Goal: Information Seeking & Learning: Compare options

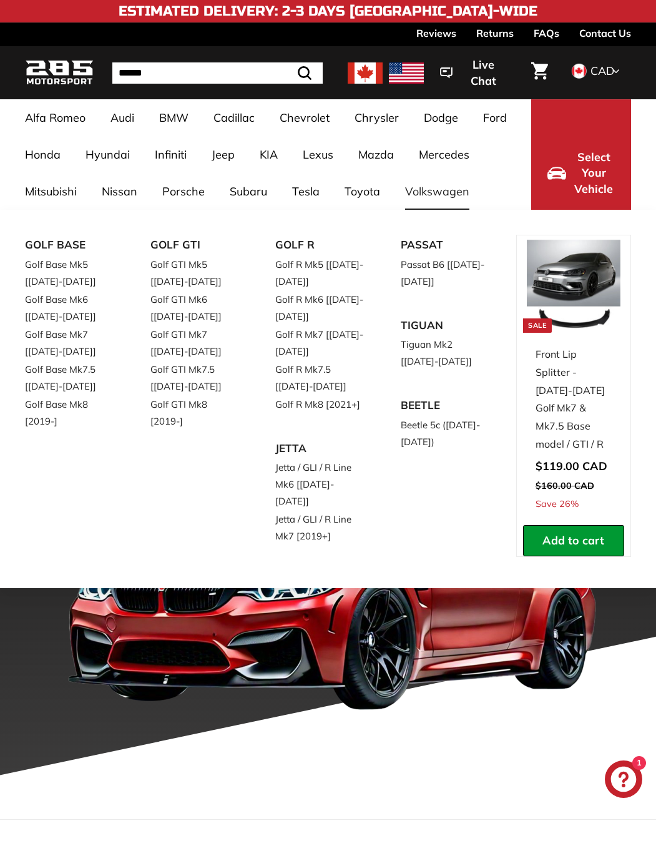
click at [454, 194] on link "Volkswagen" at bounding box center [437, 191] width 89 height 37
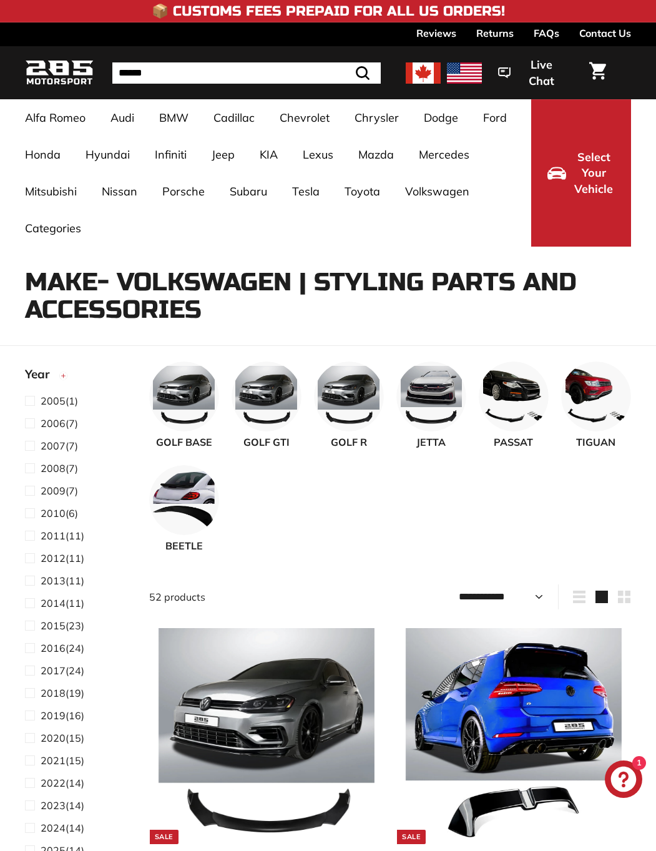
select select "**********"
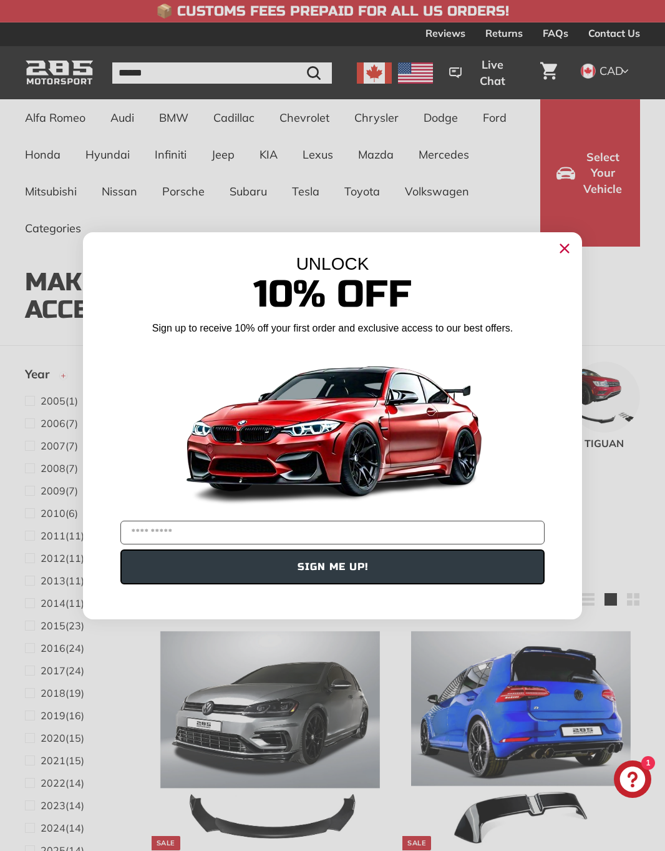
click at [567, 247] on circle "Close dialog" at bounding box center [564, 247] width 19 height 19
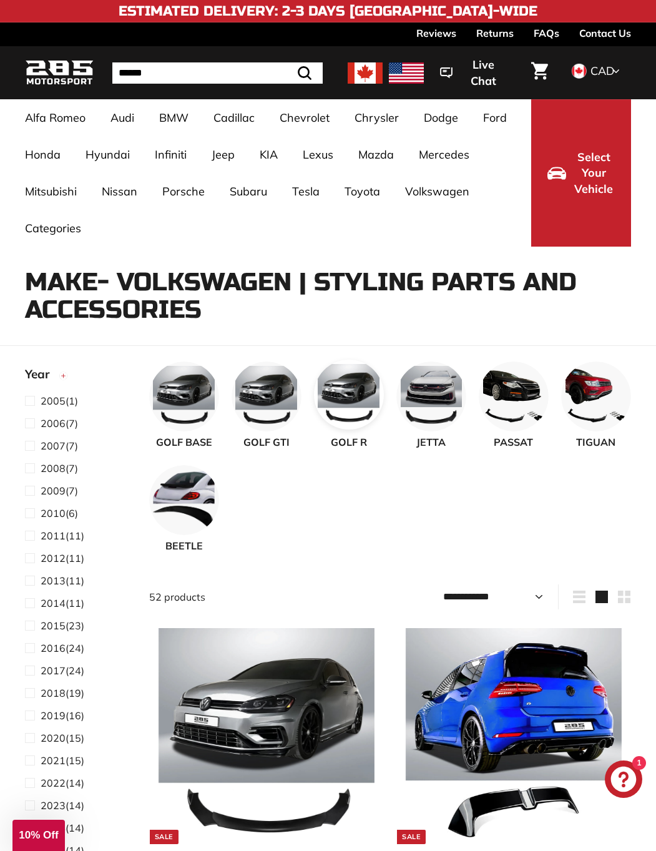
click at [361, 388] on img at bounding box center [349, 394] width 70 height 70
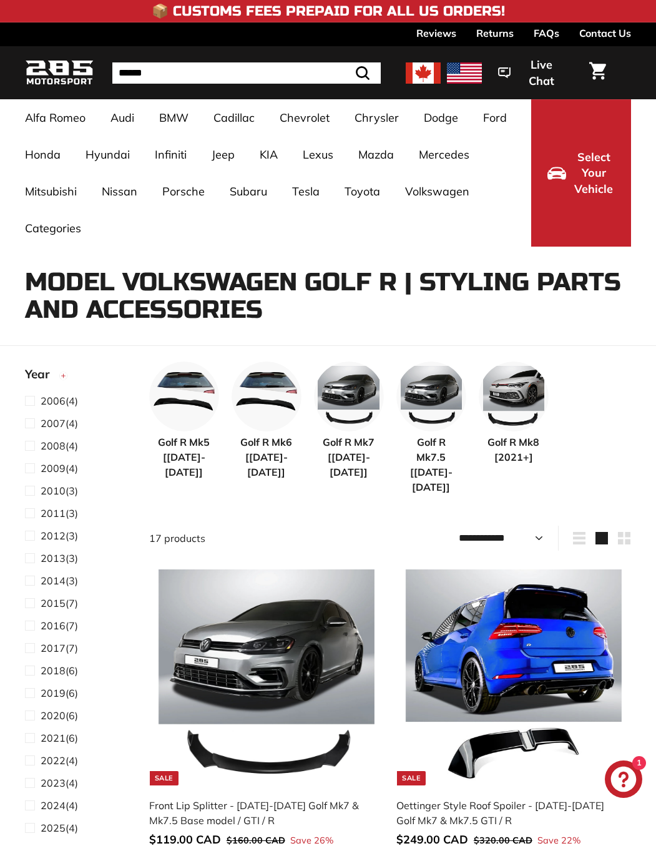
select select "**********"
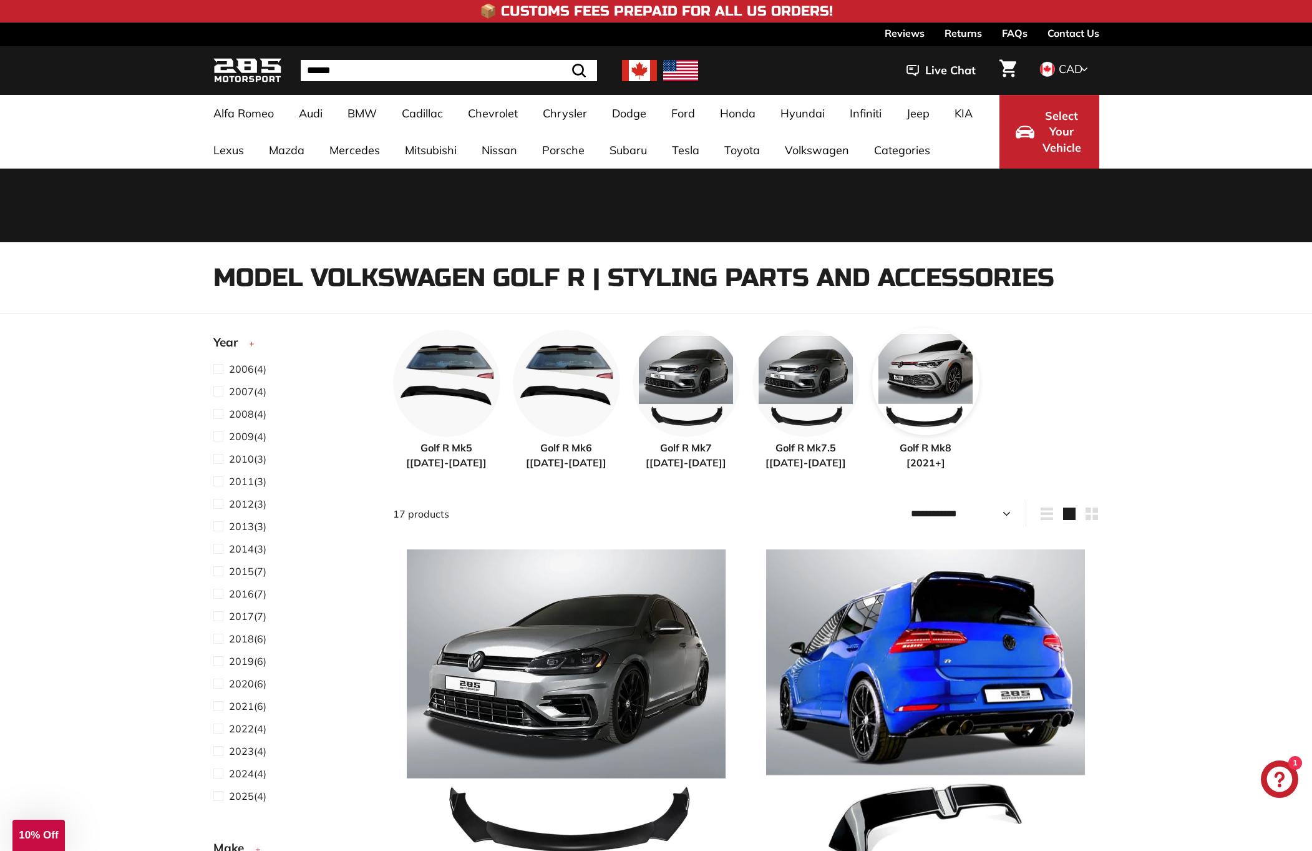
click at [655, 409] on img at bounding box center [925, 381] width 107 height 107
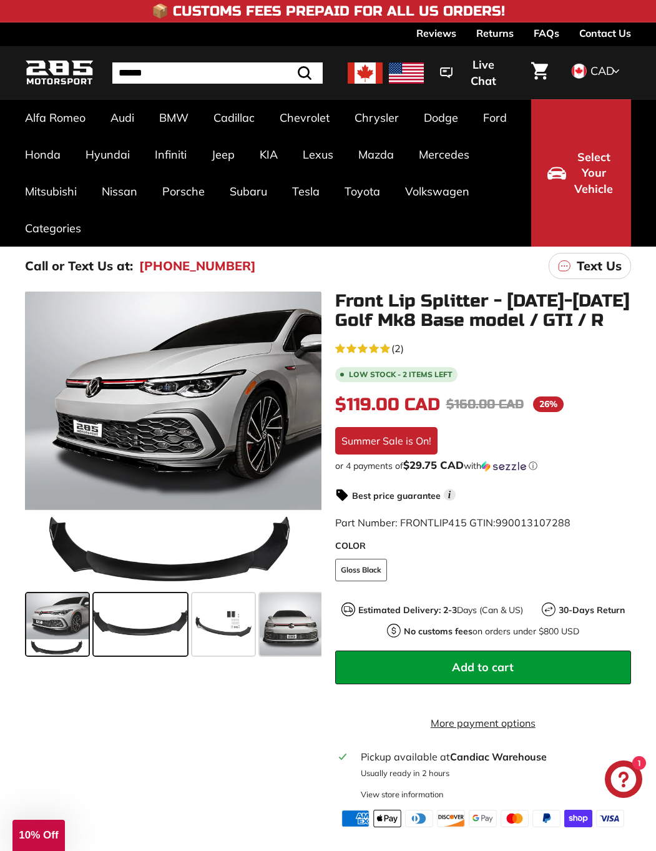
click at [159, 604] on span at bounding box center [141, 624] width 94 height 62
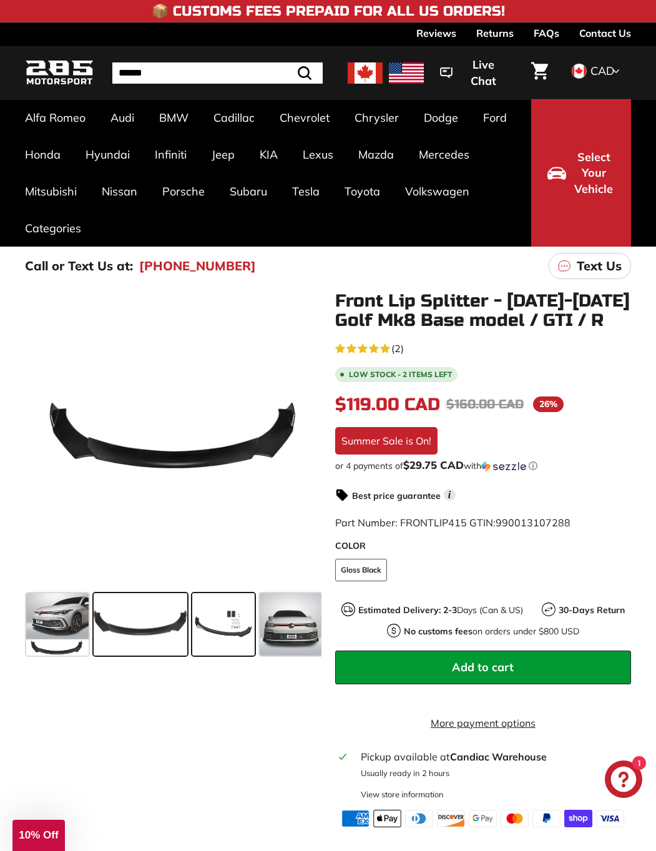
click at [222, 610] on span at bounding box center [223, 624] width 62 height 62
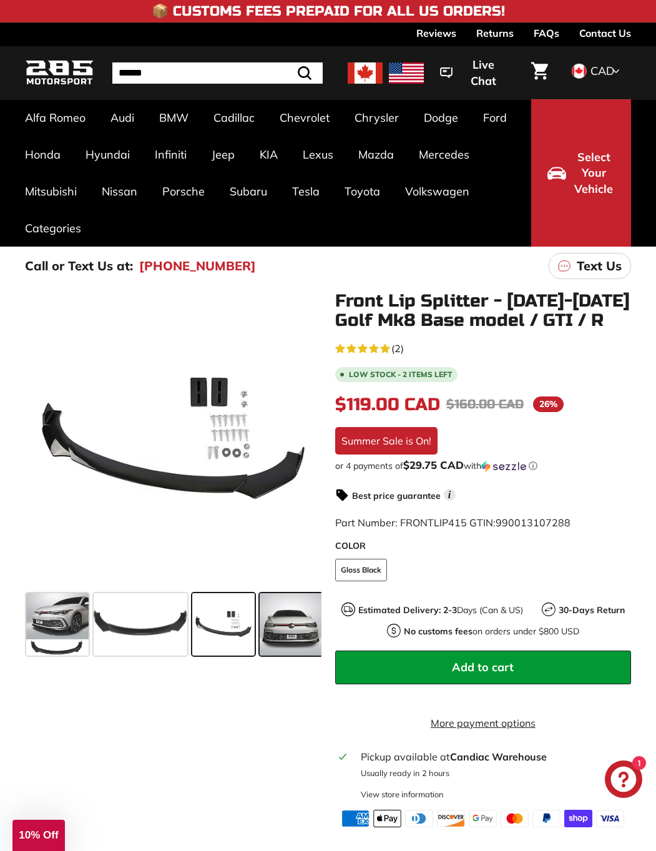
click at [268, 616] on span at bounding box center [291, 624] width 62 height 62
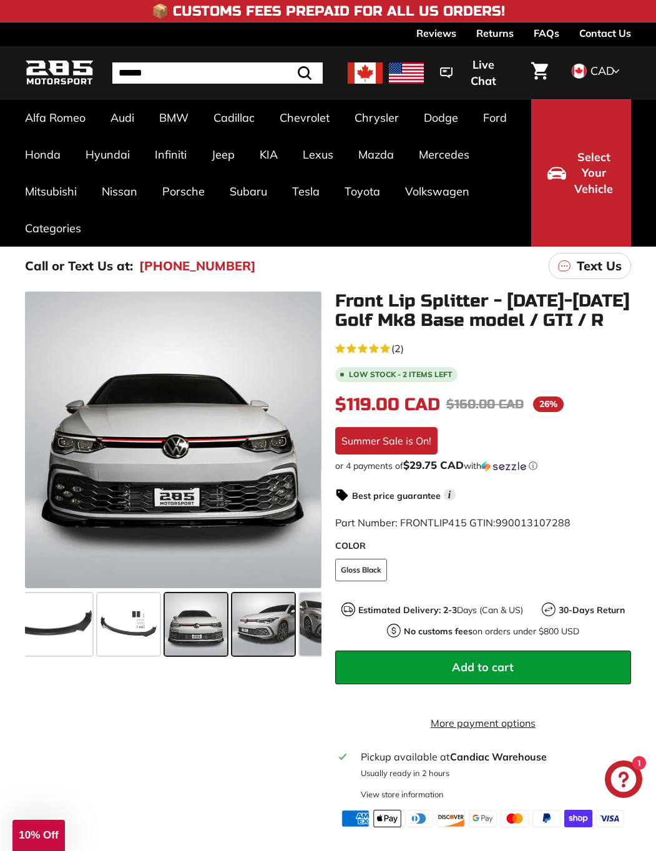
scroll to position [0, 118]
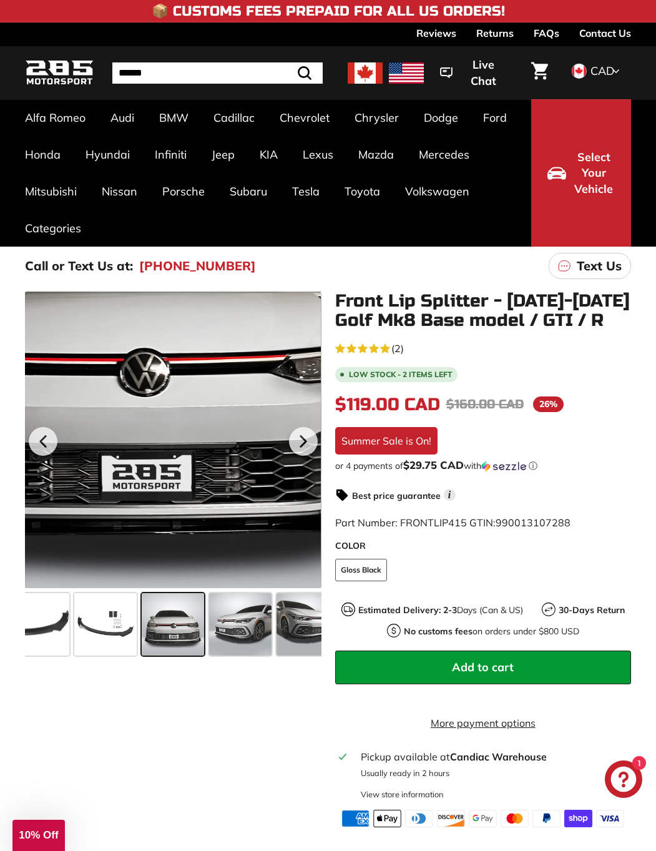
click at [207, 520] on div at bounding box center [173, 439] width 296 height 296
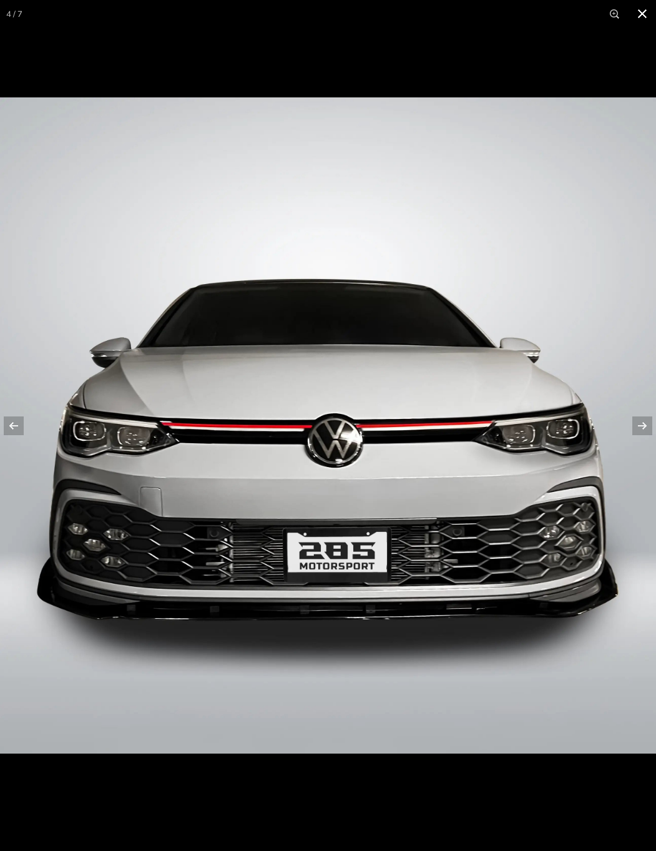
click at [637, 15] on button at bounding box center [641, 13] width 27 height 27
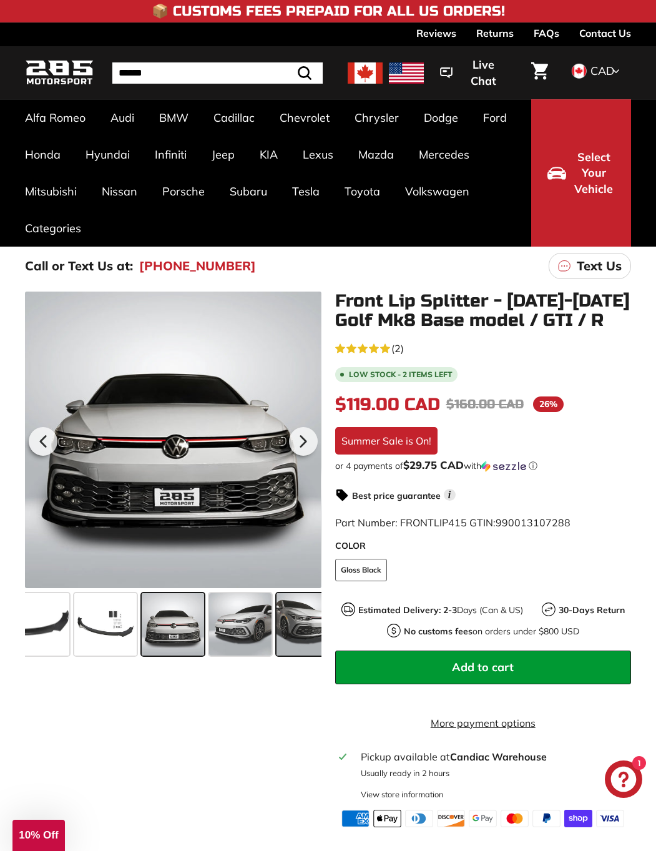
click at [276, 639] on span at bounding box center [307, 624] width 62 height 62
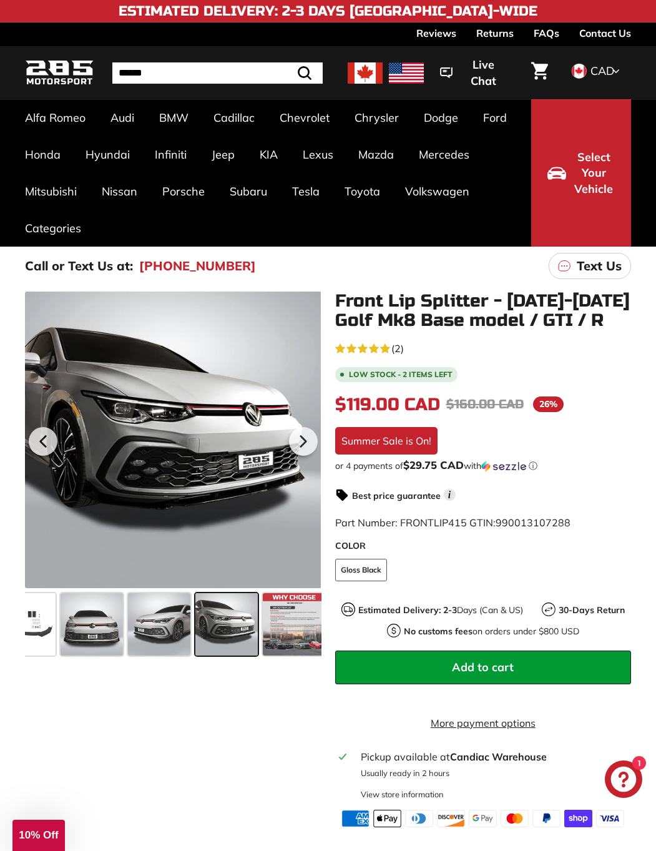
scroll to position [0, 205]
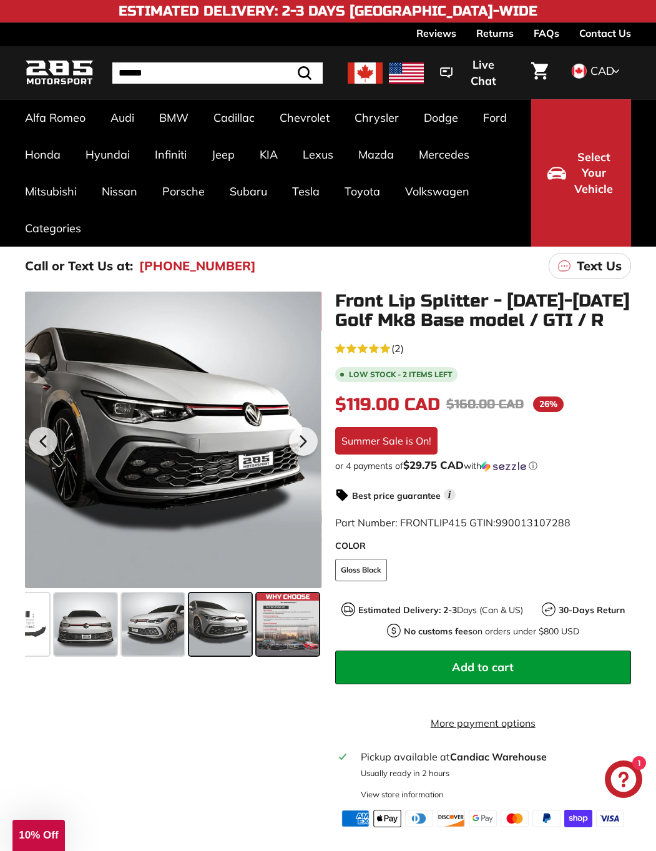
click at [273, 634] on span at bounding box center [287, 624] width 62 height 62
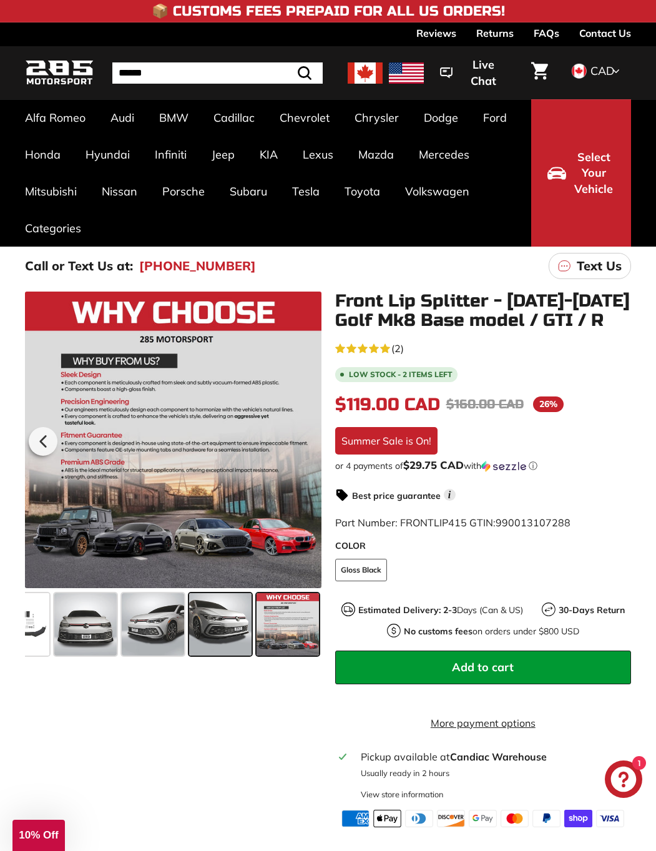
click at [228, 633] on span at bounding box center [220, 624] width 62 height 62
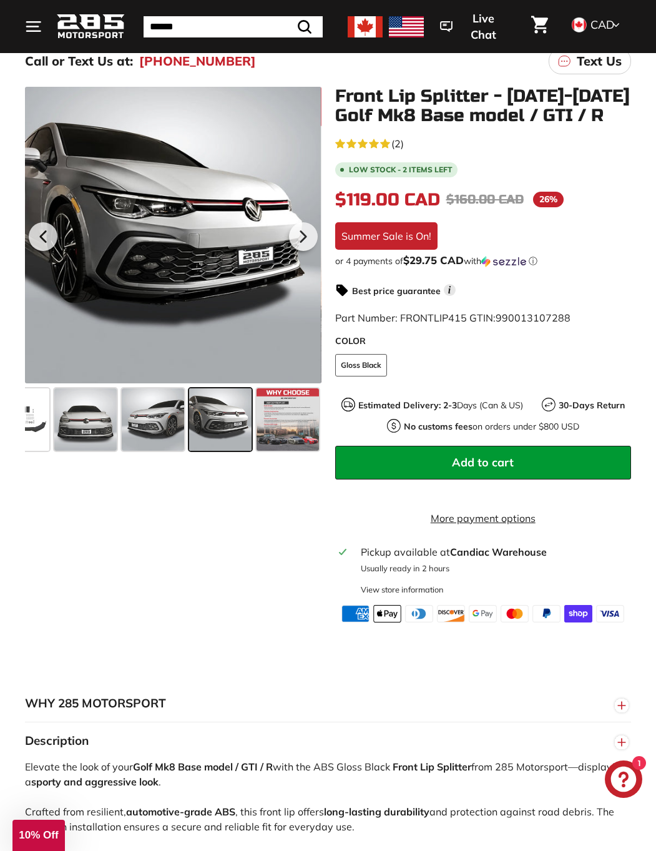
scroll to position [385, 0]
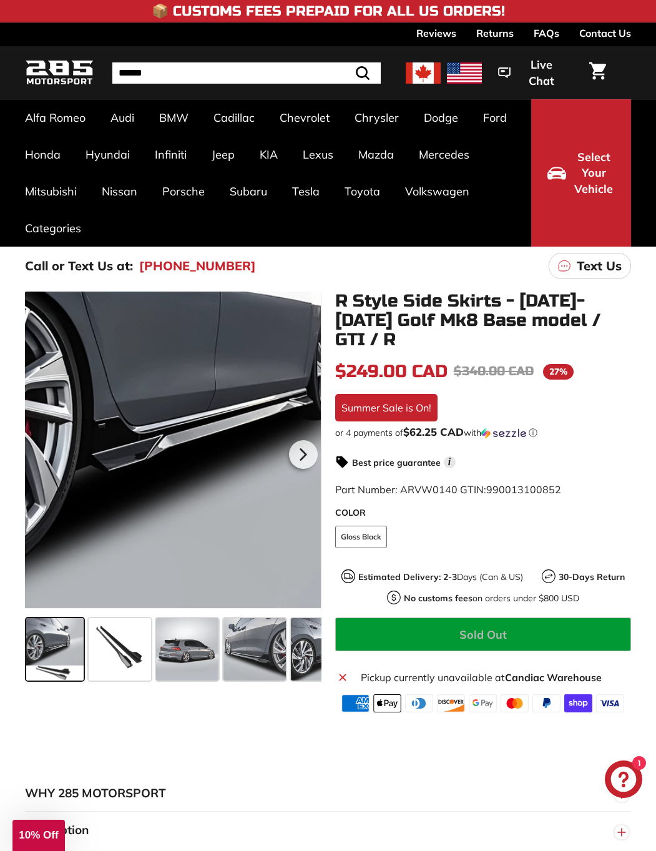
click at [151, 460] on div at bounding box center [173, 451] width 296 height 321
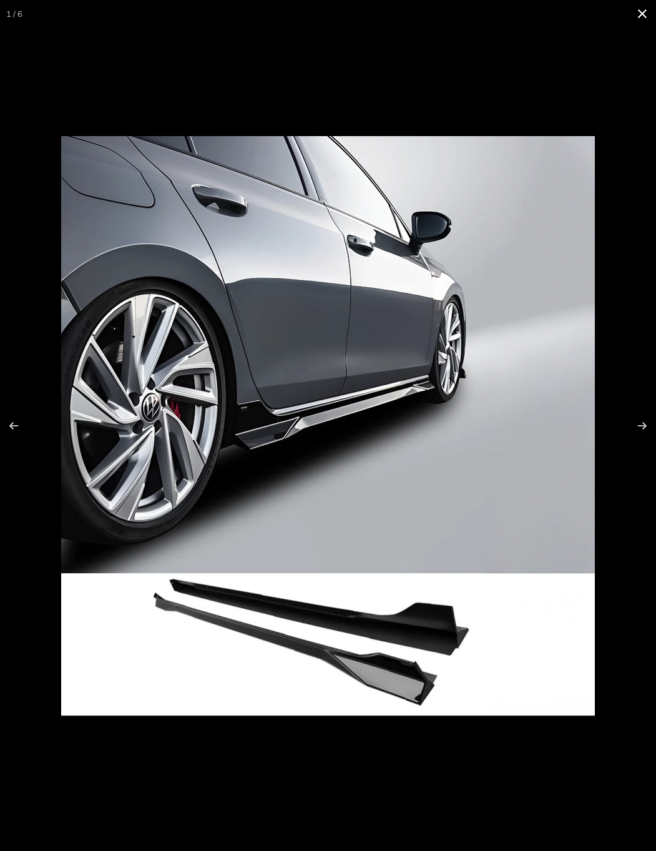
click at [642, 16] on button at bounding box center [641, 13] width 27 height 27
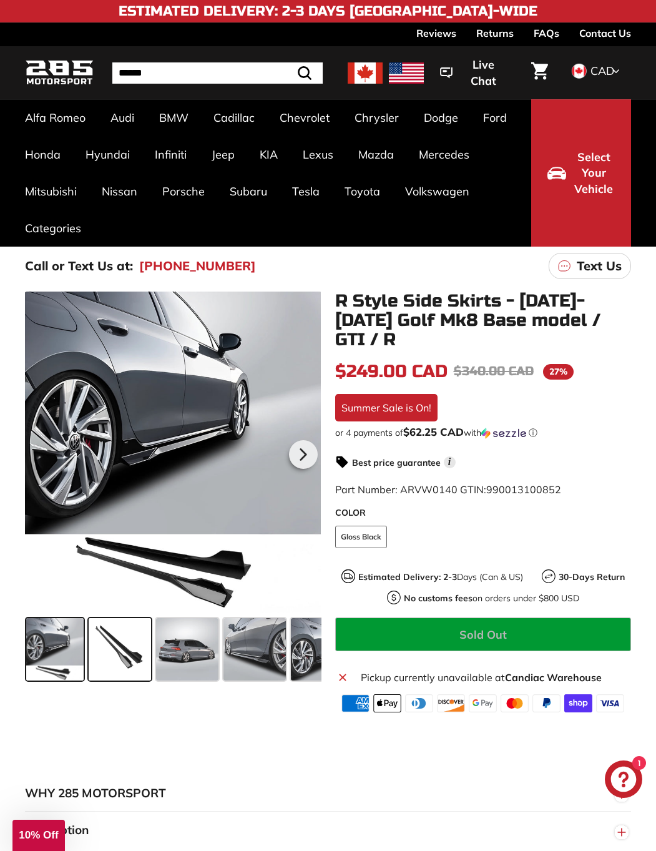
click at [119, 652] on span at bounding box center [120, 649] width 62 height 62
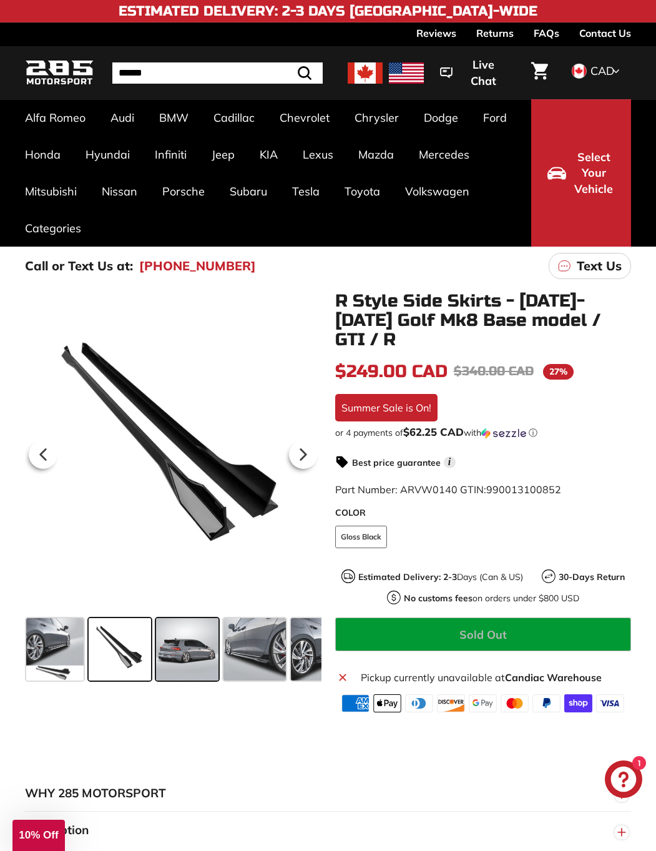
click at [172, 650] on span at bounding box center [187, 649] width 62 height 62
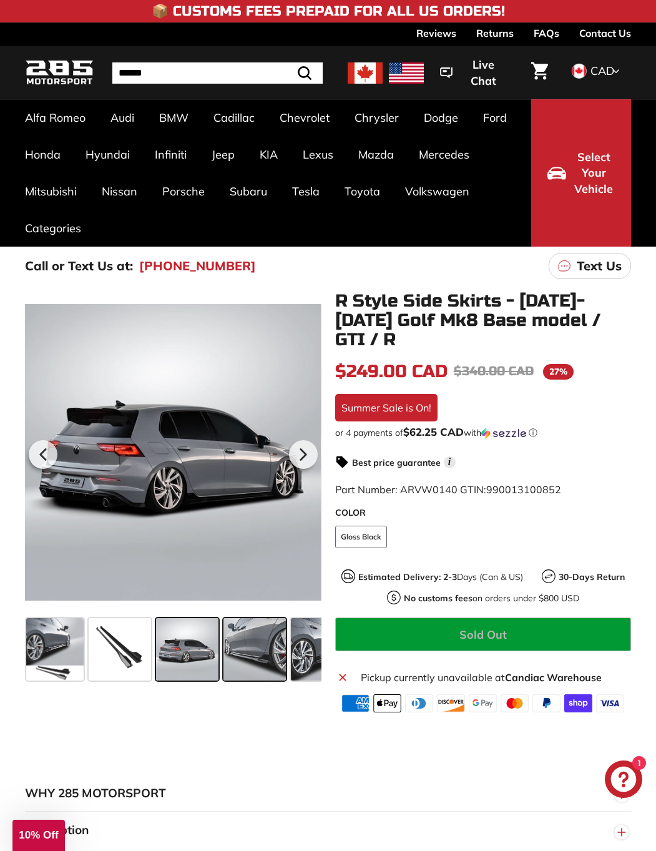
click at [251, 654] on span at bounding box center [254, 649] width 62 height 62
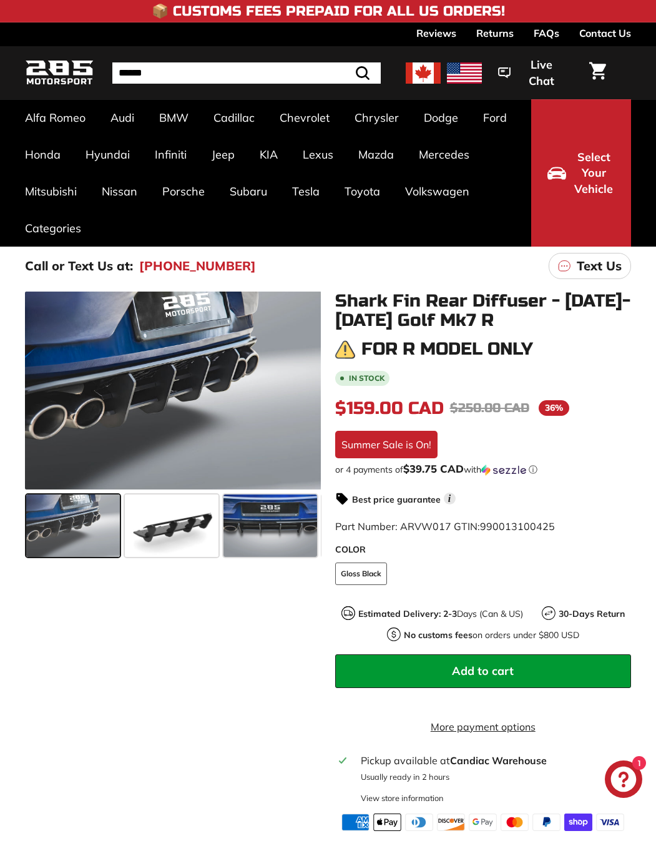
click at [171, 532] on span at bounding box center [172, 525] width 94 height 62
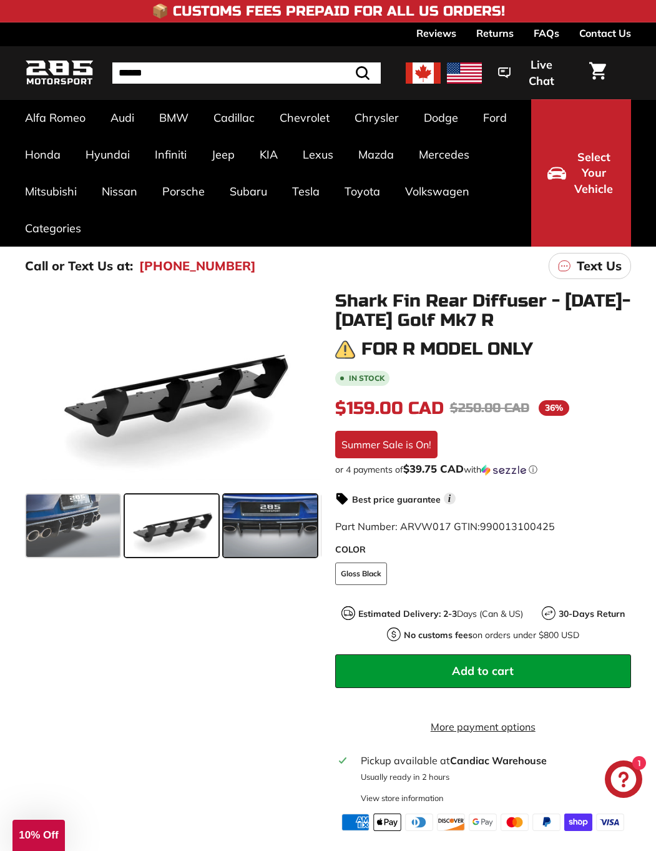
click at [263, 532] on span at bounding box center [270, 525] width 94 height 62
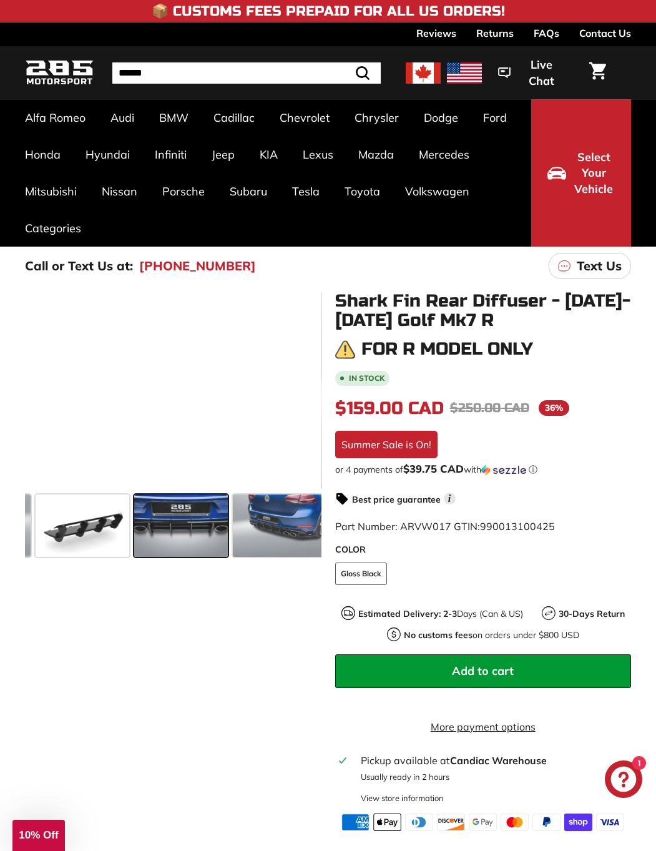
scroll to position [0, 97]
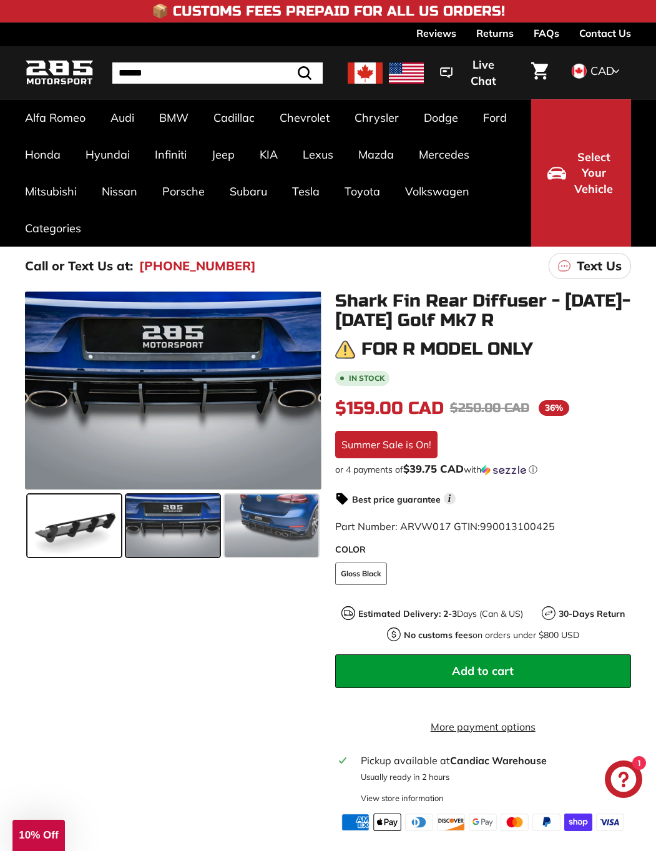
click at [61, 534] on span at bounding box center [74, 525] width 94 height 62
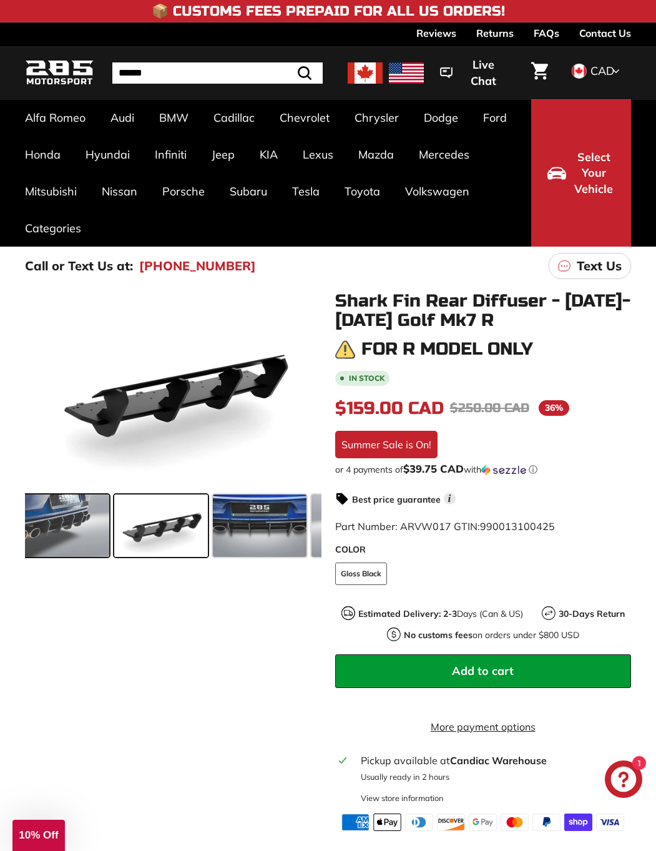
scroll to position [0, 0]
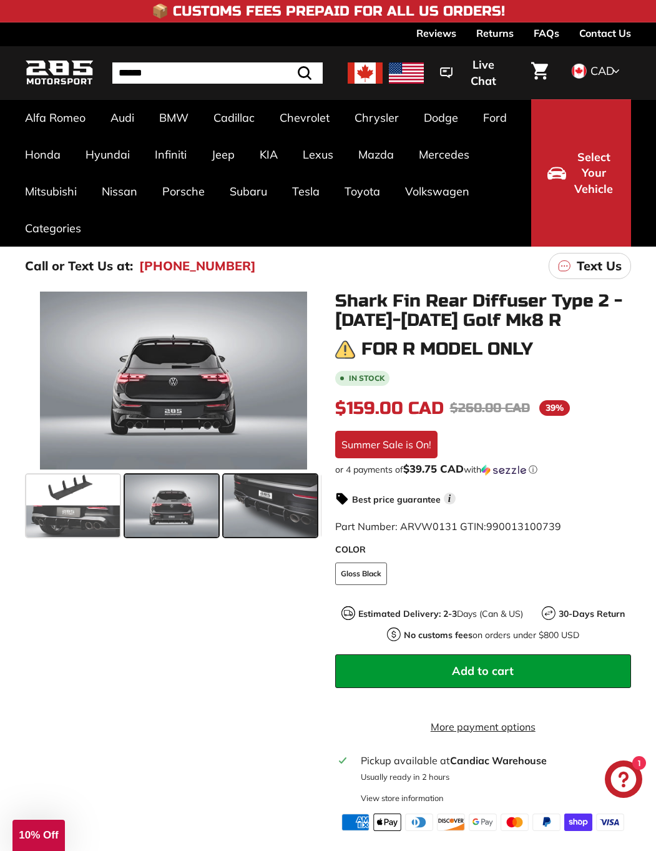
click at [243, 510] on span at bounding box center [270, 505] width 94 height 62
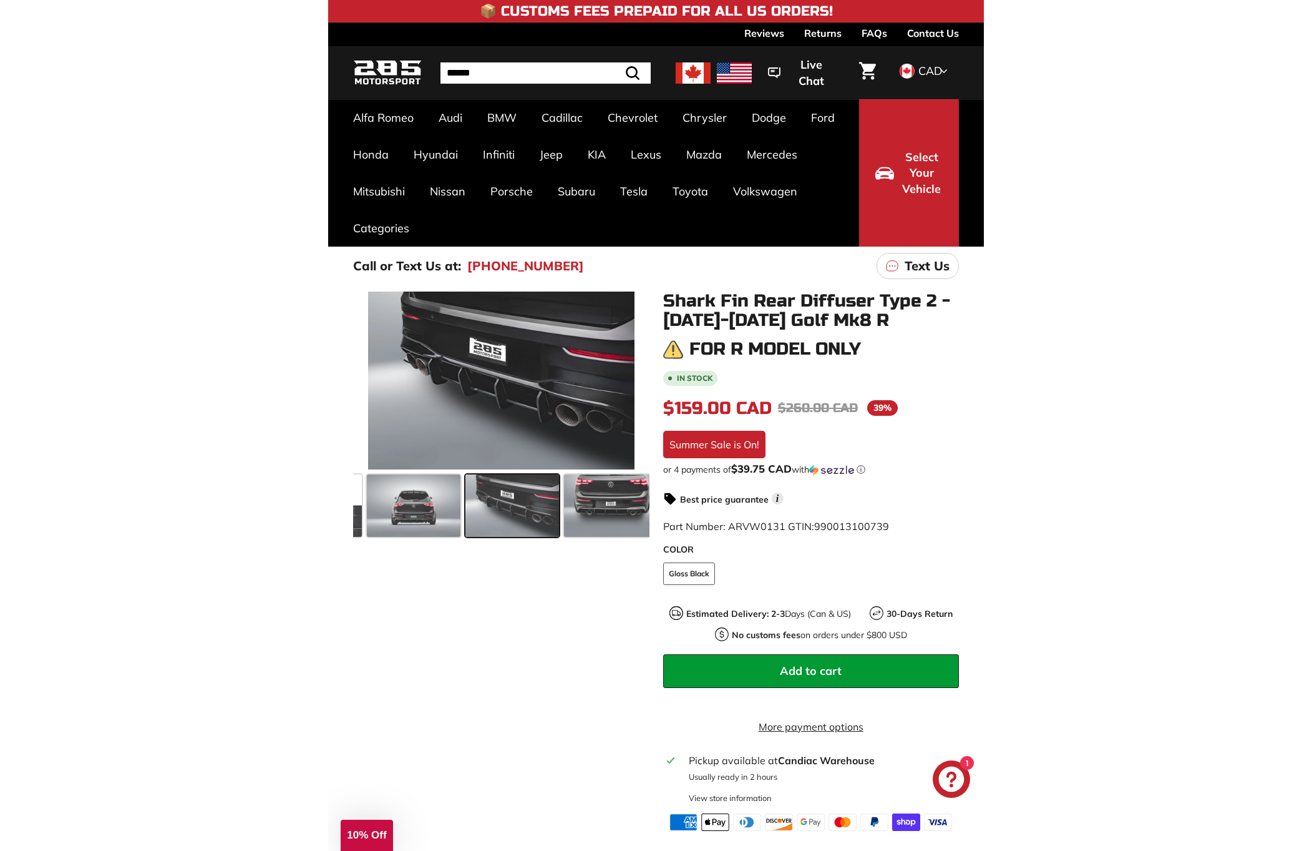
scroll to position [0, 97]
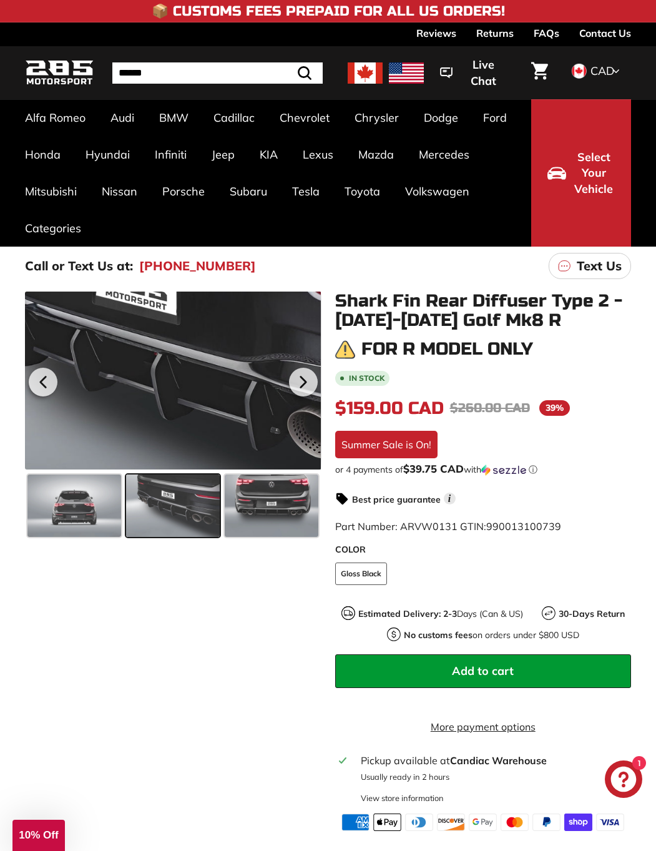
click at [179, 399] on div at bounding box center [173, 380] width 296 height 178
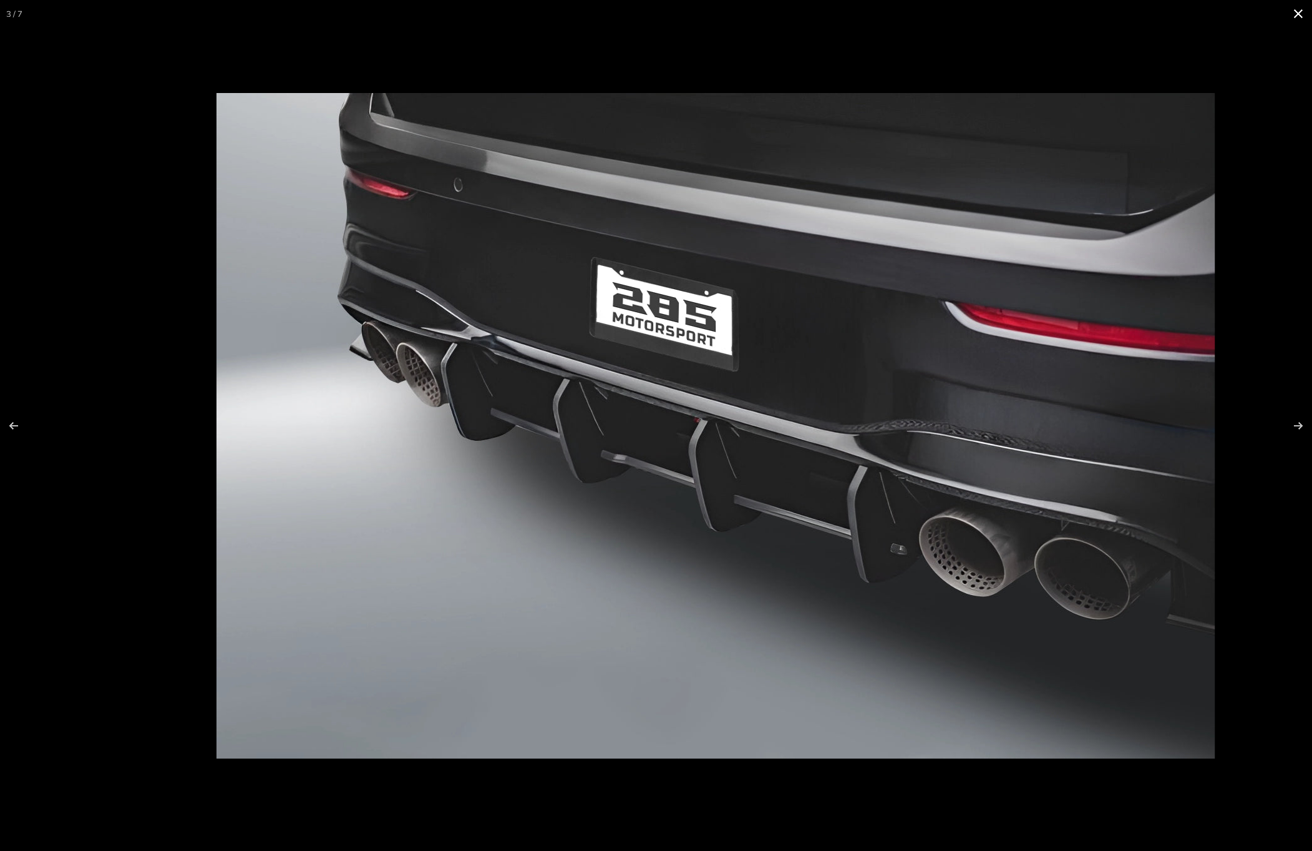
click at [549, 22] on div "3 / 7" at bounding box center [656, 425] width 1312 height 851
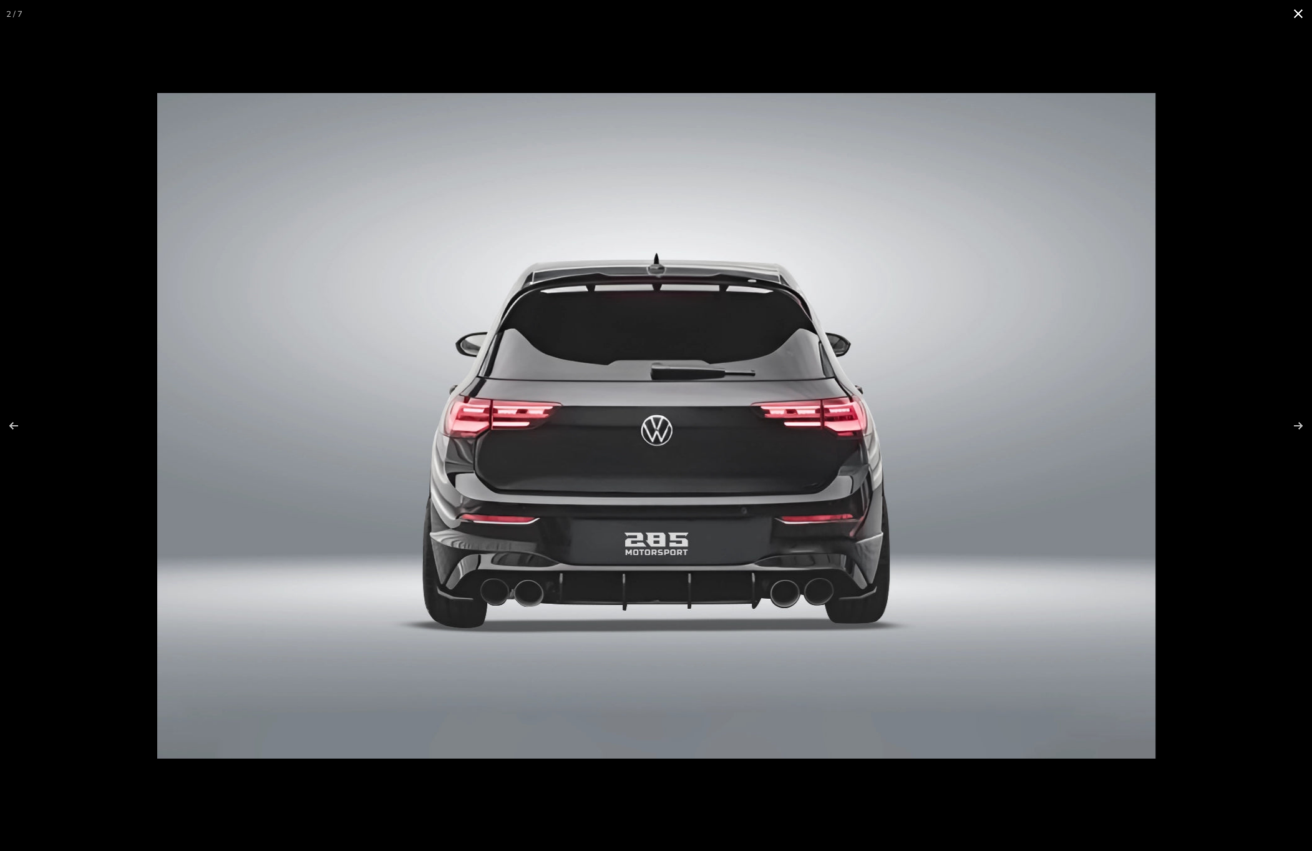
scroll to position [0, 0]
click at [475, 272] on img at bounding box center [656, 425] width 998 height 665
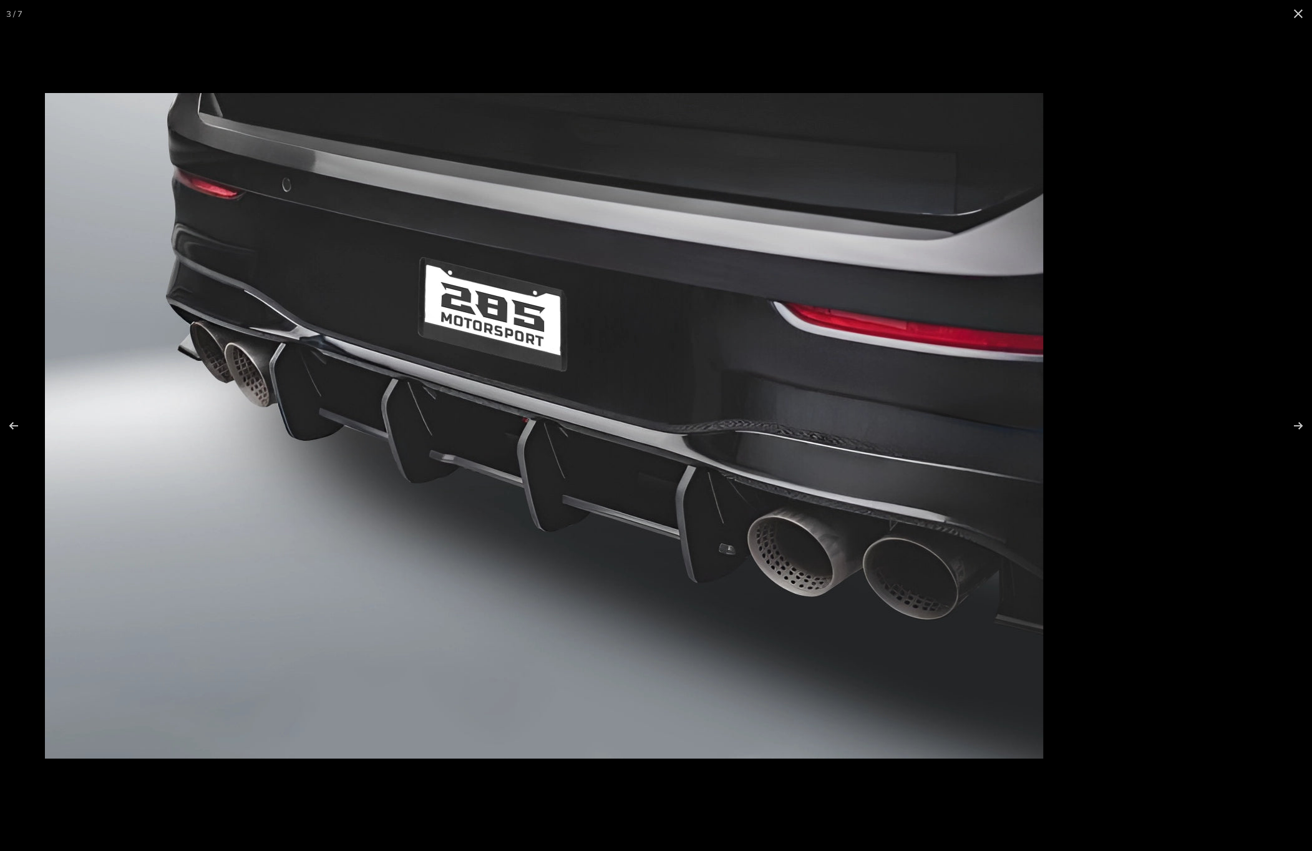
click at [348, 376] on img at bounding box center [544, 425] width 998 height 665
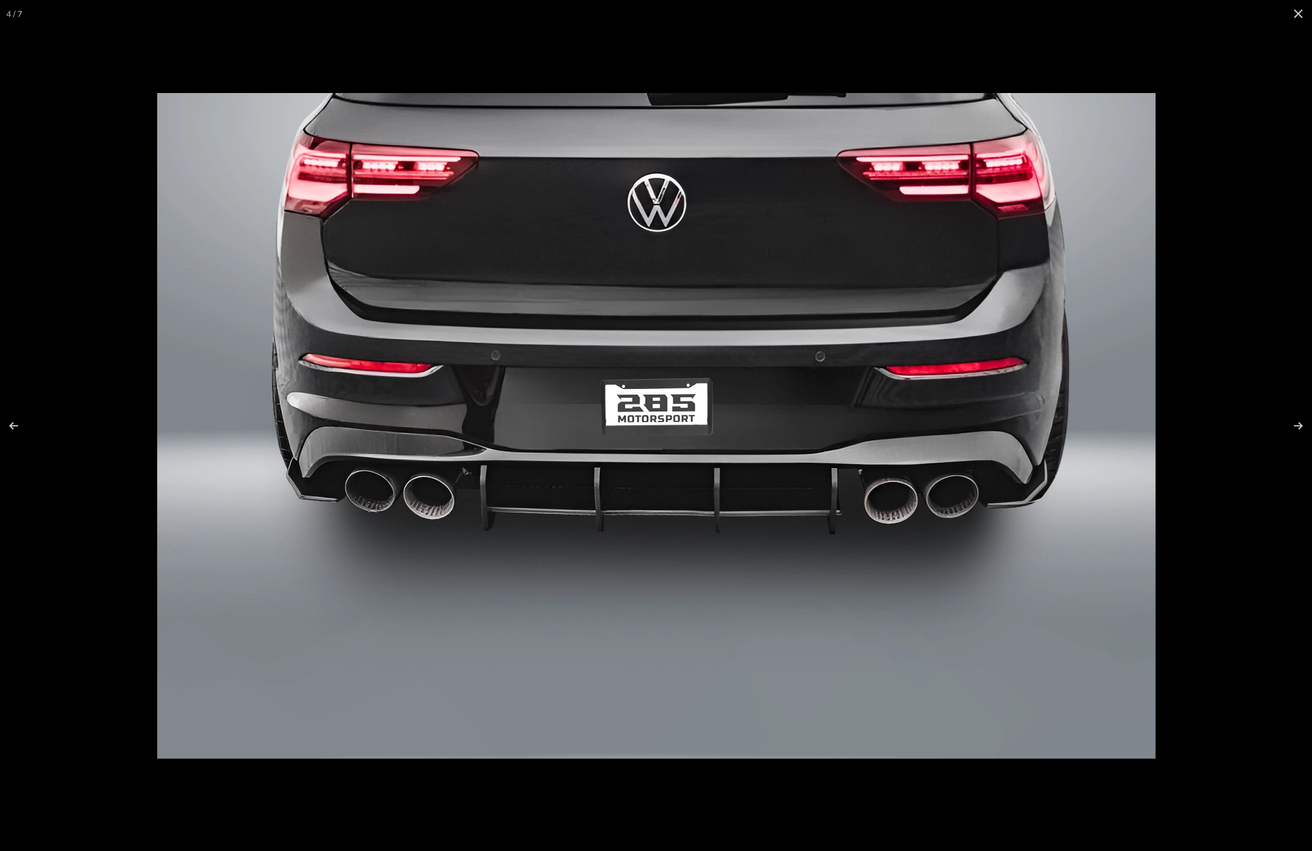
click at [356, 438] on img at bounding box center [656, 425] width 998 height 665
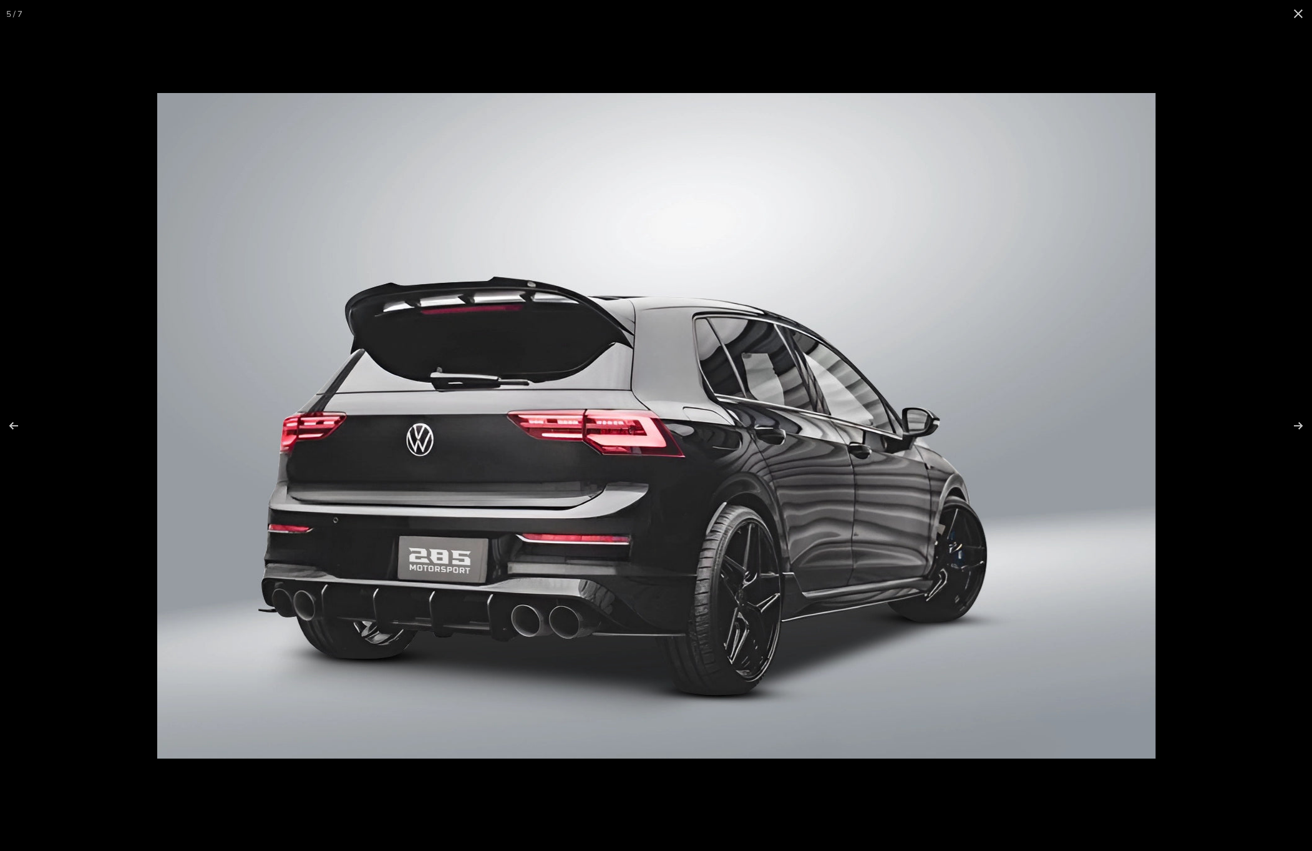
scroll to position [0, 222]
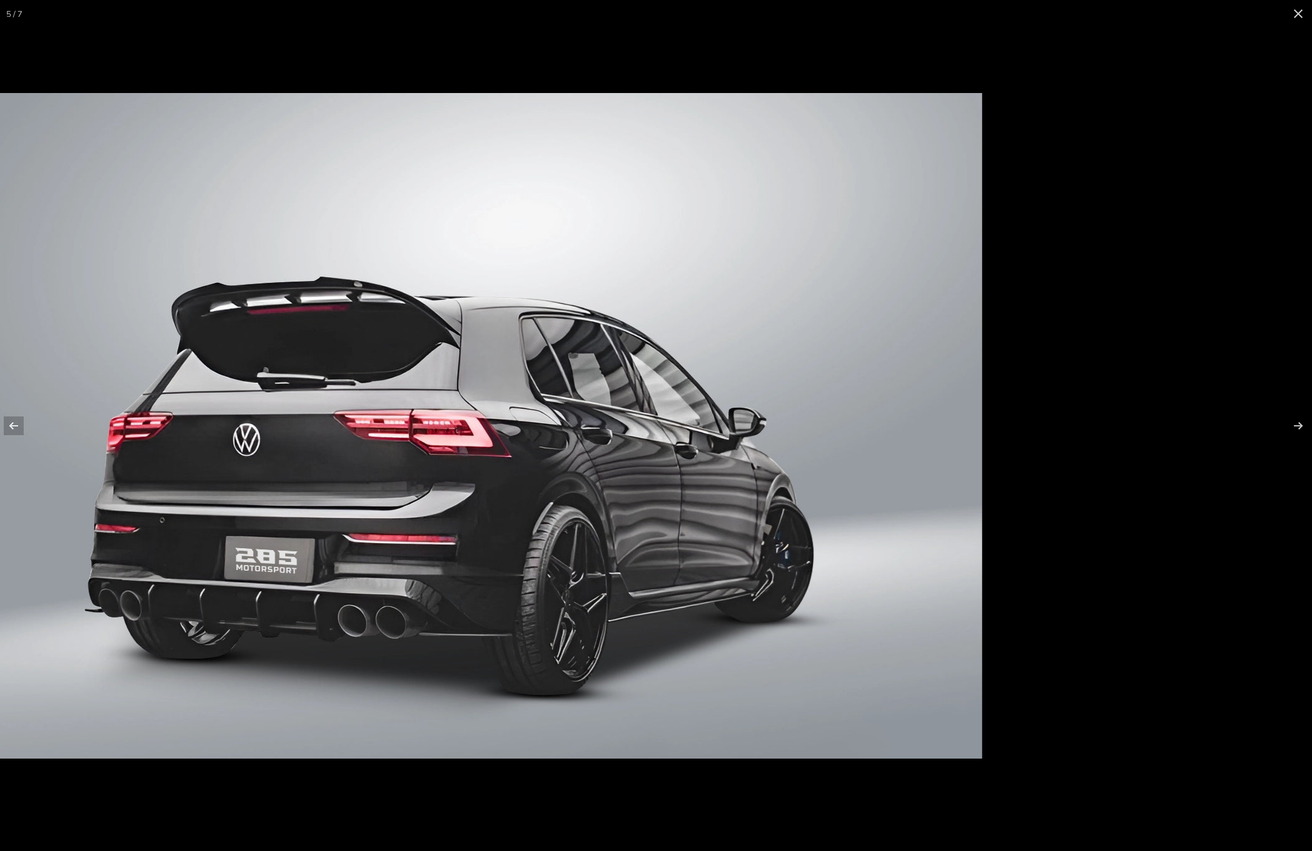
click at [433, 436] on img at bounding box center [483, 425] width 998 height 665
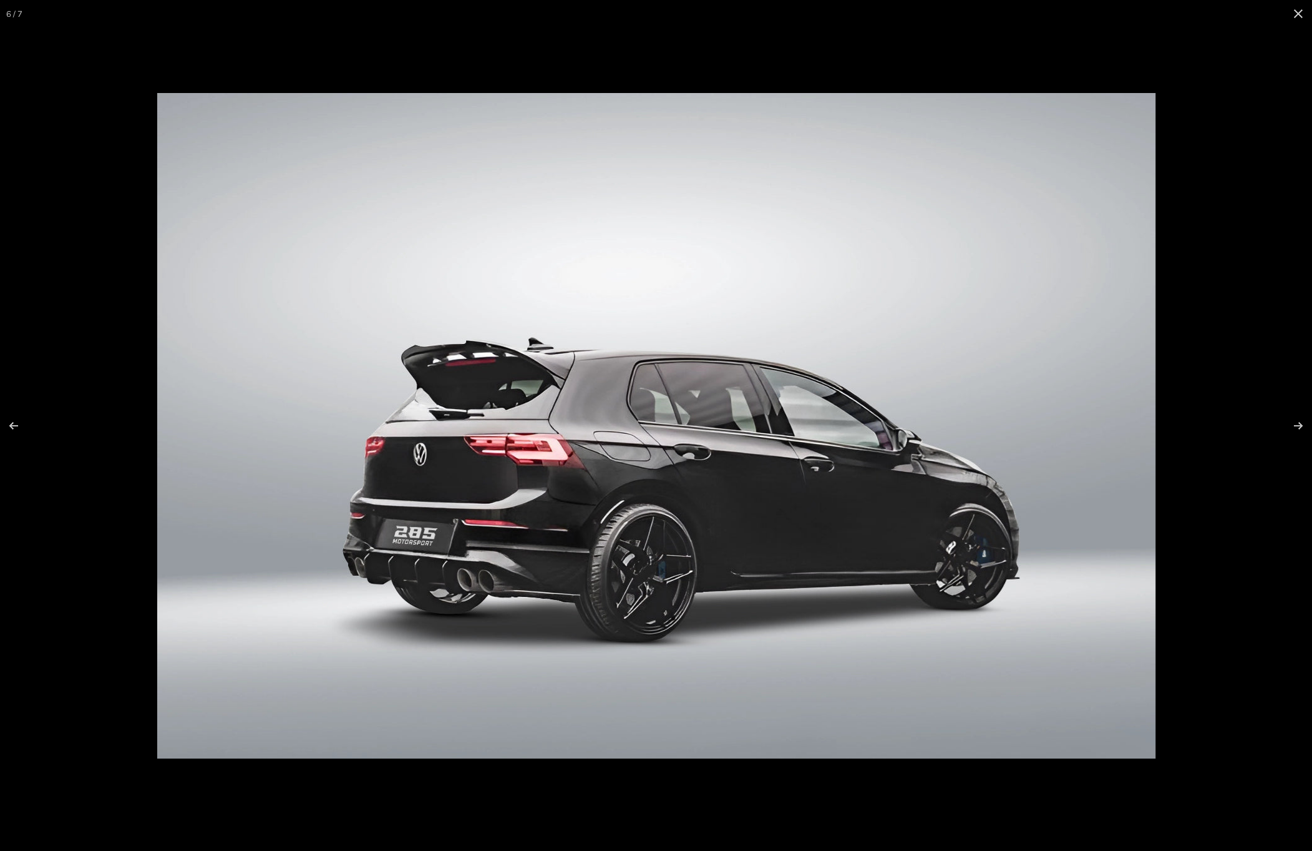
click at [339, 437] on img at bounding box center [656, 425] width 998 height 665
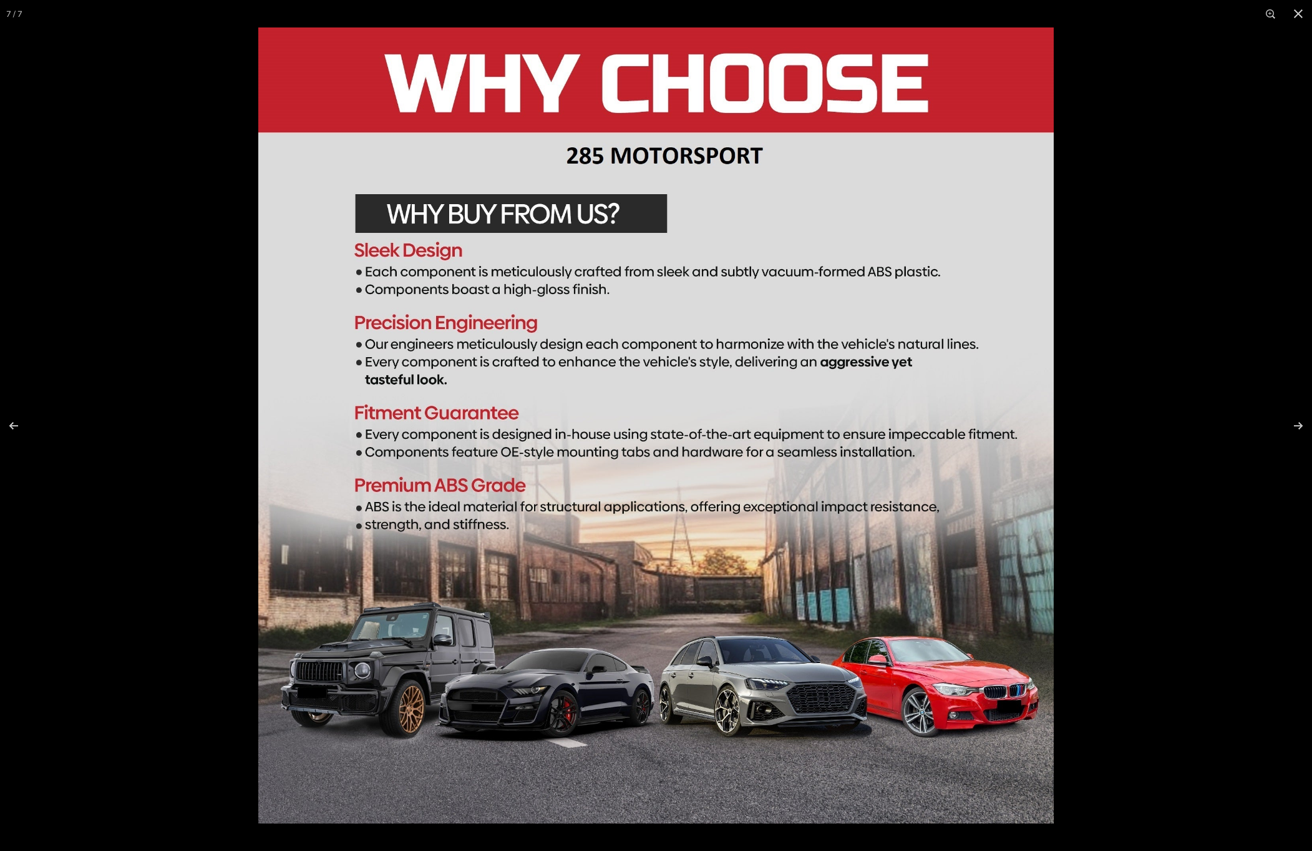
click at [648, 188] on img at bounding box center [656, 425] width 796 height 796
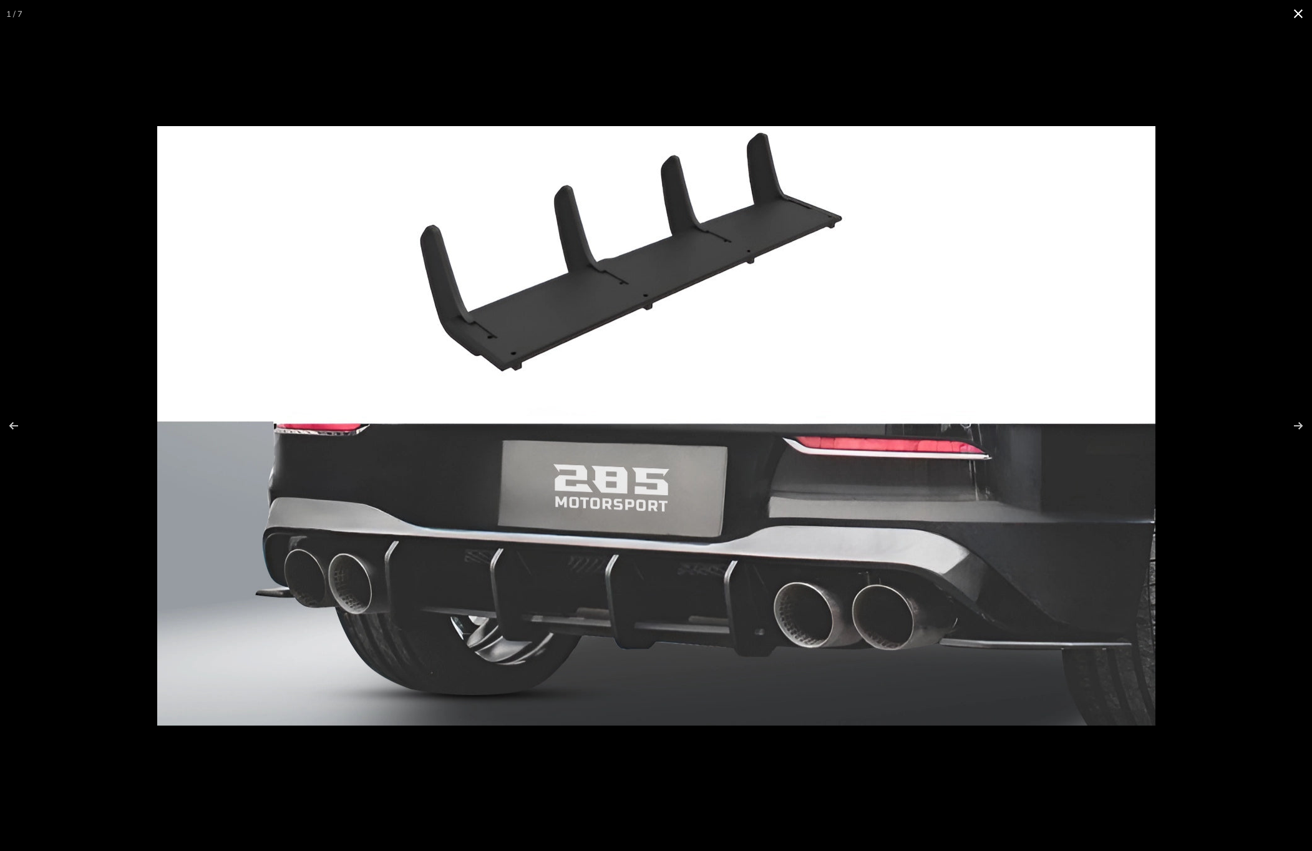
scroll to position [0, 0]
click at [655, 19] on button at bounding box center [1298, 13] width 27 height 27
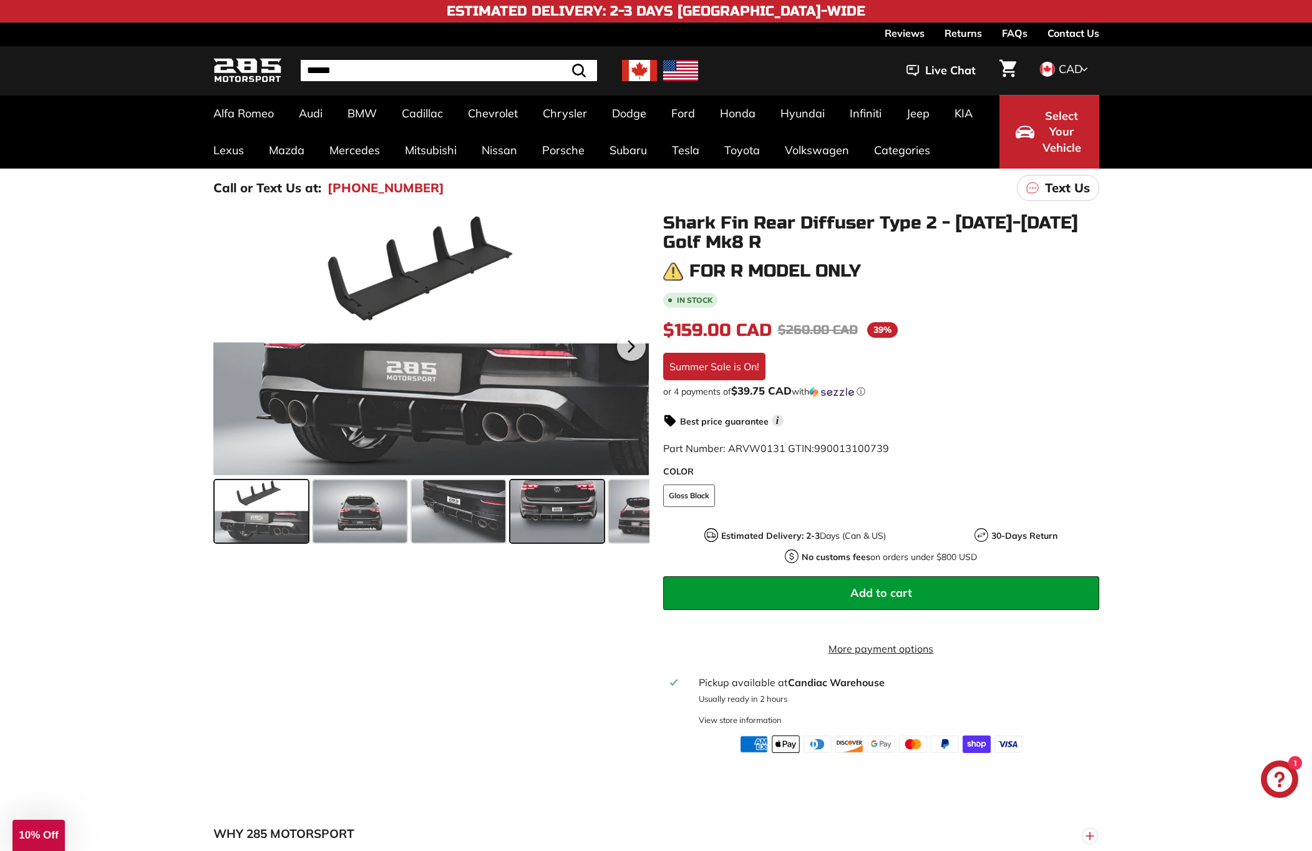
click at [544, 515] on span at bounding box center [557, 511] width 94 height 62
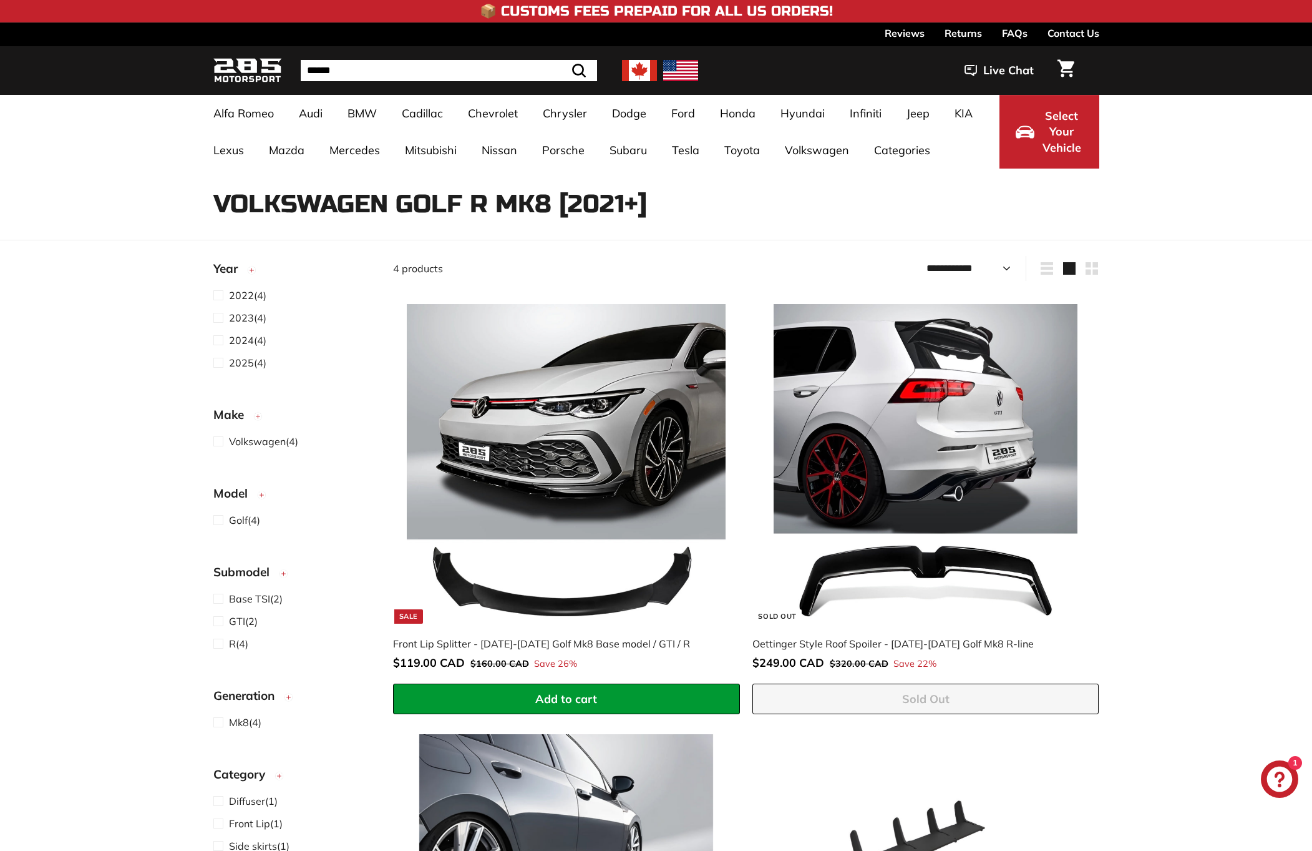
select select "**********"
